Goal: Information Seeking & Learning: Learn about a topic

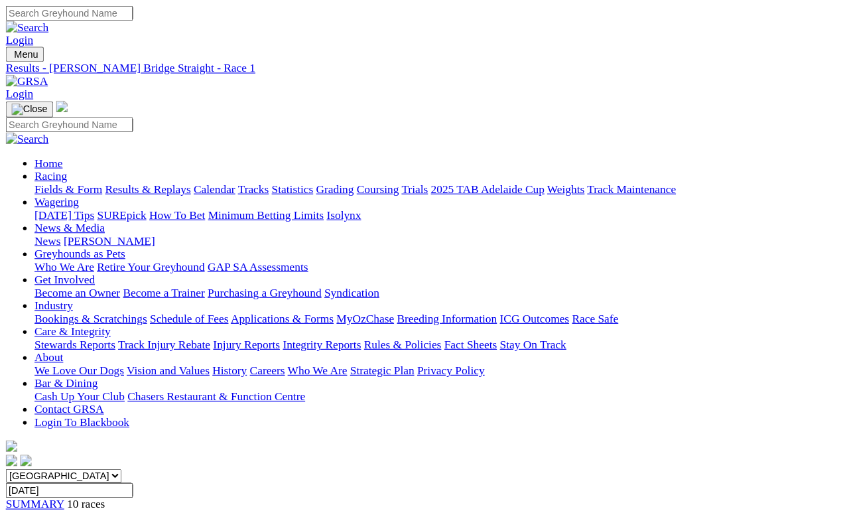
scroll to position [79, 0]
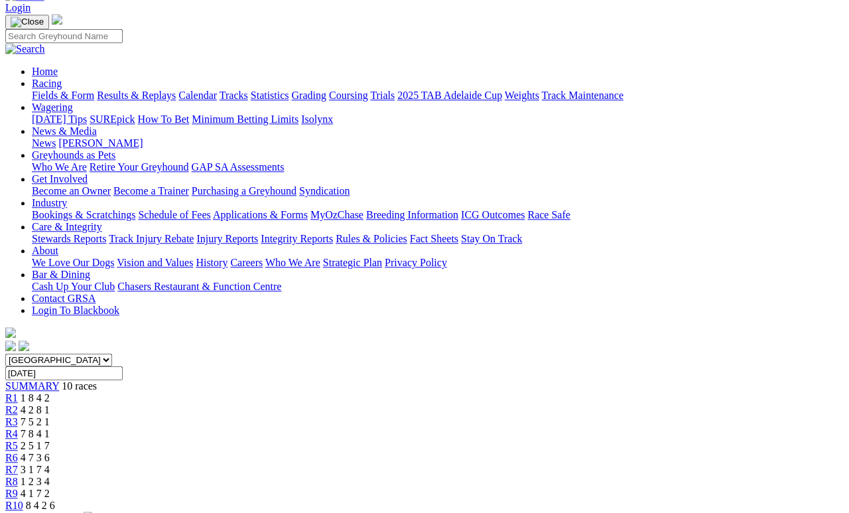
click at [55, 472] on span "8 4 2 6" at bounding box center [40, 504] width 29 height 11
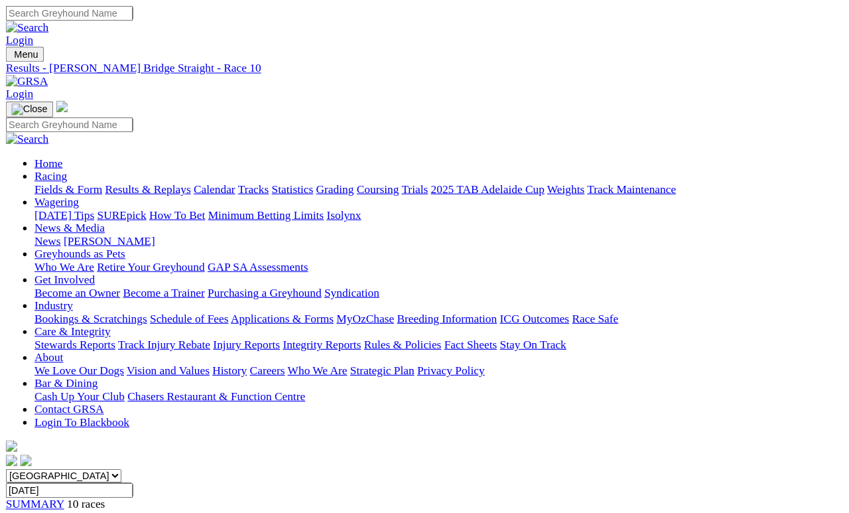
scroll to position [203, 0]
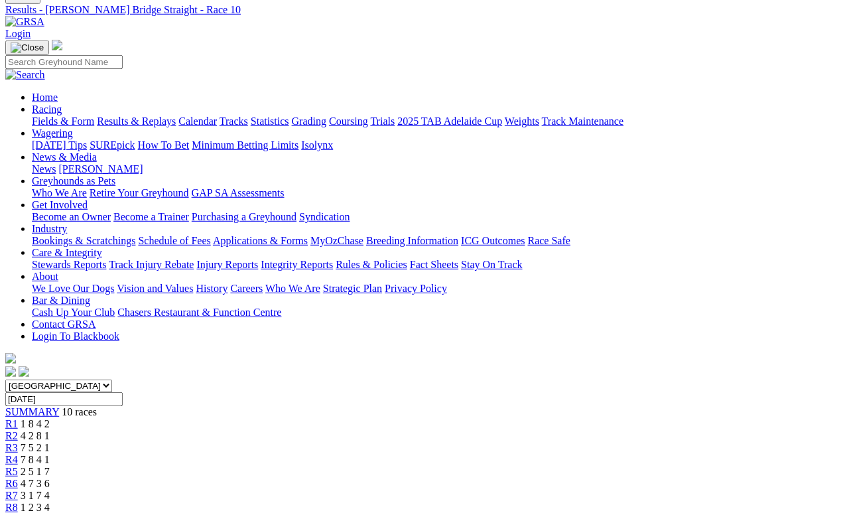
scroll to position [0, 0]
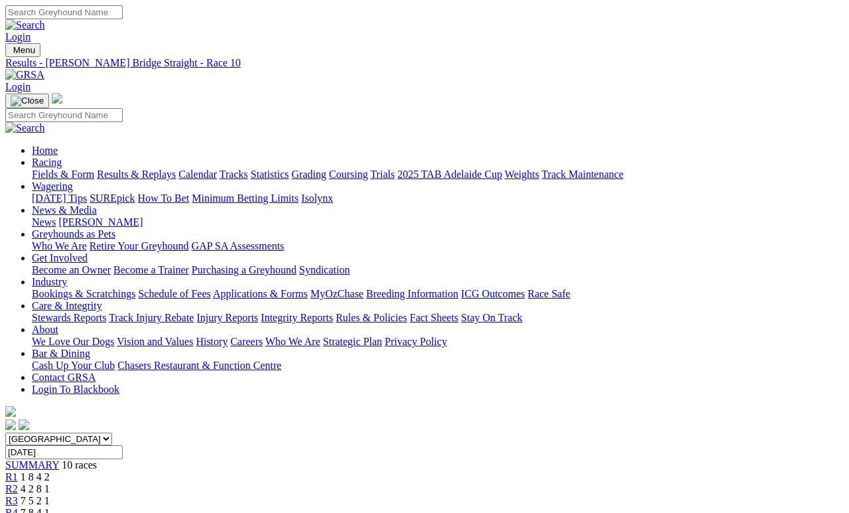
click at [60, 168] on link "Fields & Form" at bounding box center [63, 173] width 62 height 11
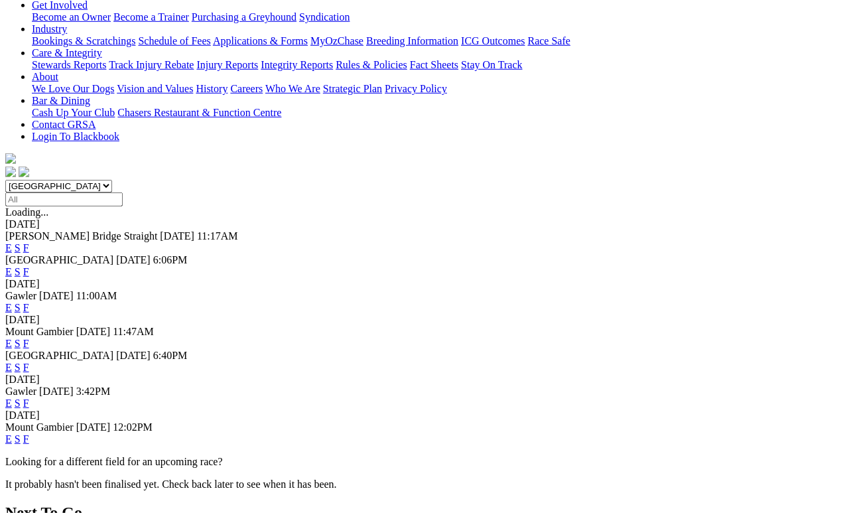
scroll to position [253, 0]
click at [29, 396] on link "F" at bounding box center [26, 401] width 6 height 11
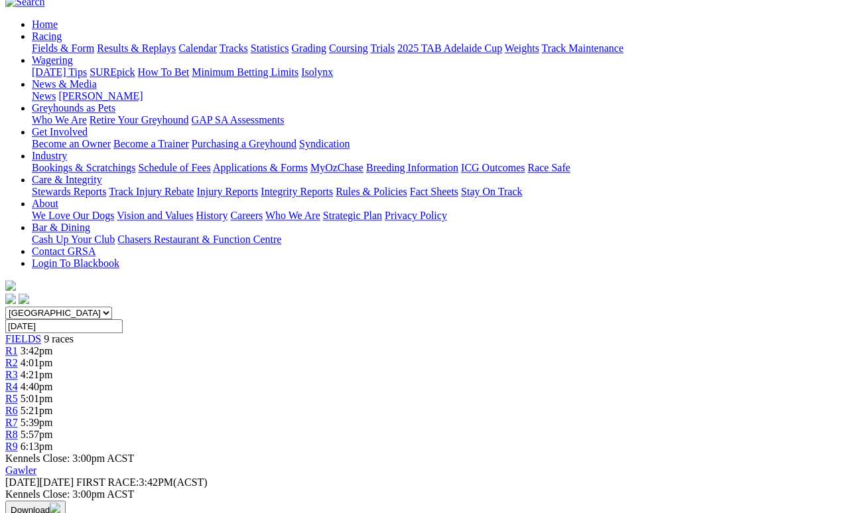
scroll to position [121, 0]
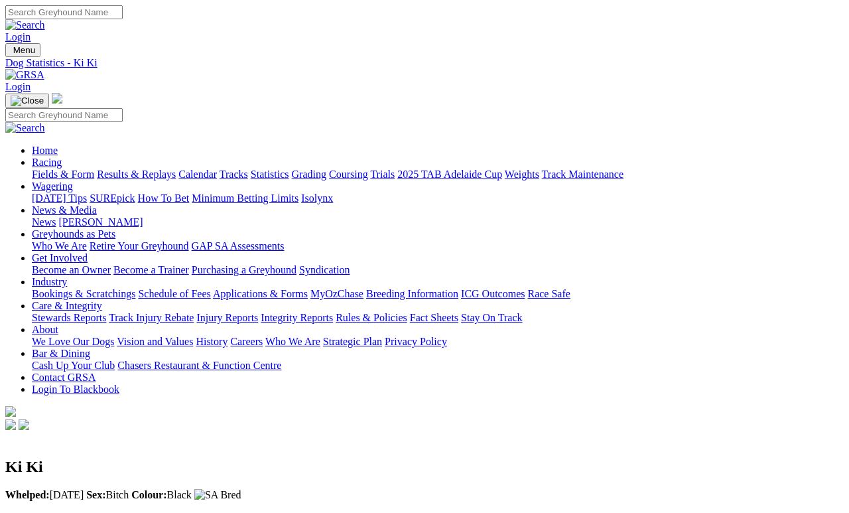
click at [53, 168] on link "Fields & Form" at bounding box center [63, 173] width 62 height 11
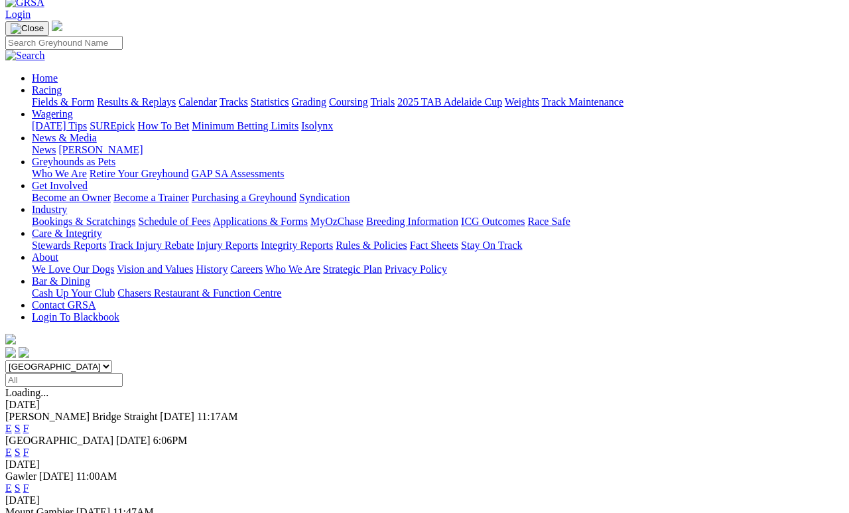
scroll to position [72, 0]
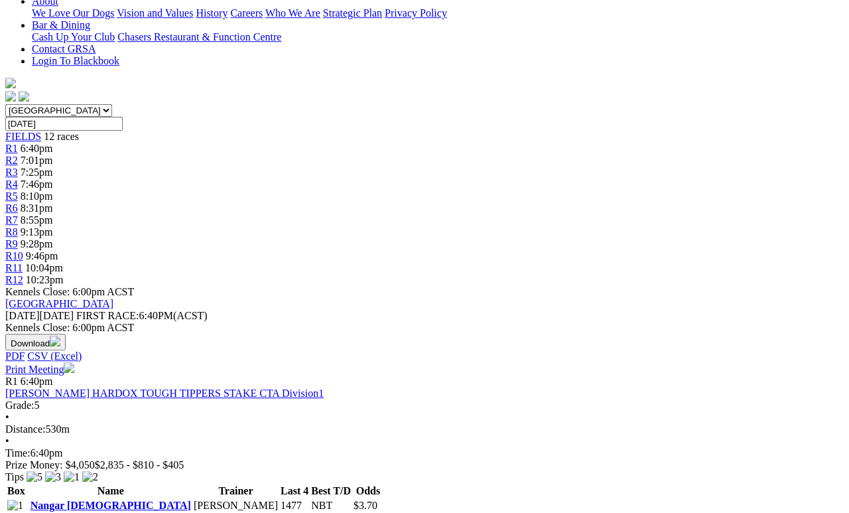
scroll to position [326, 0]
